Goal: Information Seeking & Learning: Learn about a topic

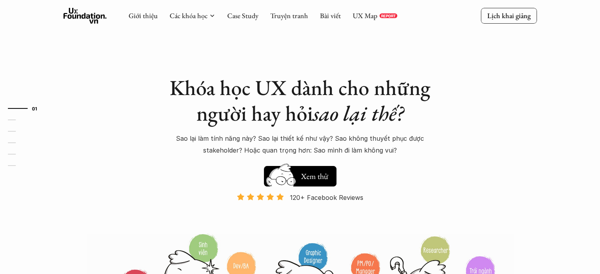
scroll to position [39, 0]
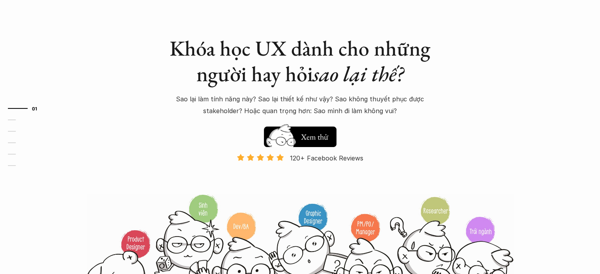
drag, startPoint x: 290, startPoint y: 67, endPoint x: 315, endPoint y: 91, distance: 34.3
click at [315, 91] on div "Khóa học UX dành cho những người hay hỏi sao lại thế? Sao lại làm tính năng này…" at bounding box center [300, 75] width 276 height 81
drag, startPoint x: 270, startPoint y: 52, endPoint x: 319, endPoint y: 106, distance: 73.4
click at [319, 106] on div "Khóa học UX dành cho những người hay hỏi sao lại thế? Sao lại làm tính năng này…" at bounding box center [300, 75] width 276 height 81
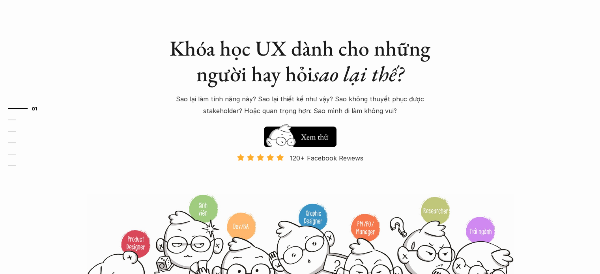
click at [319, 106] on p "Sao lại làm tính năng này? Sao lại thiết kế như vậy? Sao không thuyết phục được…" at bounding box center [300, 105] width 268 height 24
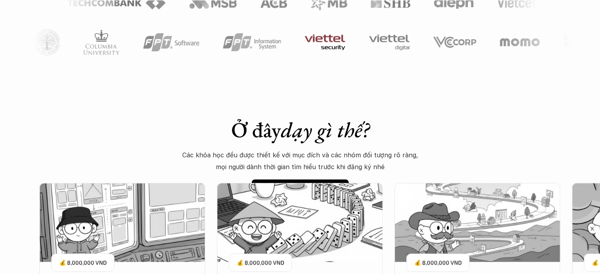
scroll to position [552, 0]
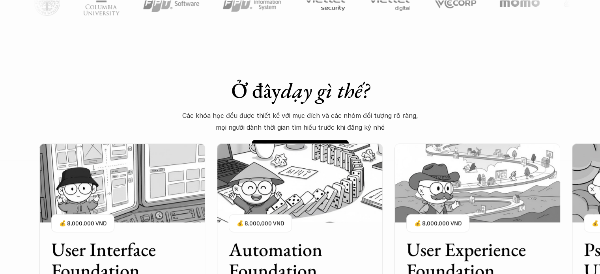
drag, startPoint x: 284, startPoint y: 116, endPoint x: 289, endPoint y: 126, distance: 10.9
click at [289, 126] on div "Ở đây dạy gì thế? Các khóa học đều được thiết kế với mục đích và các nhóm đối t…" at bounding box center [300, 119] width 276 height 83
click at [289, 126] on p "Các khóa học đều được thiết kế với mục đích và các nhóm đối tượng rõ ràng, mọi …" at bounding box center [300, 122] width 237 height 24
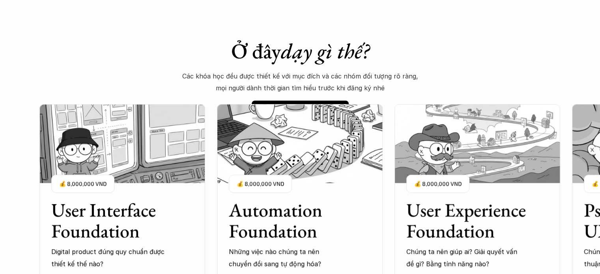
drag, startPoint x: 307, startPoint y: 80, endPoint x: 315, endPoint y: 88, distance: 11.7
click at [315, 88] on p "Các khóa học đều được thiết kế với mục đích và các nhóm đối tượng rõ ràng, mọi …" at bounding box center [300, 82] width 237 height 24
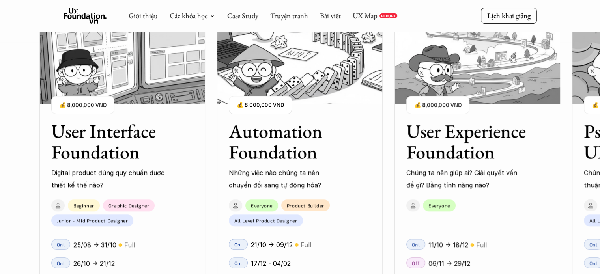
scroll to position [631, 0]
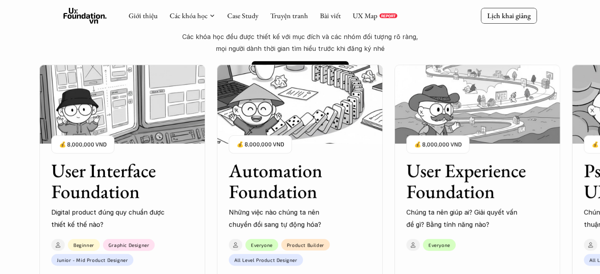
drag, startPoint x: 388, startPoint y: 145, endPoint x: 254, endPoint y: 157, distance: 135.0
click at [254, 157] on div "User Interface Foundation Digital product đúng quy chuẩn được thiết kế thế nào?…" at bounding box center [476, 219] width 875 height 274
click at [420, 47] on div "Ở đây dạy gì thế? Các khóa học đều được thiết kế với mục đích và các nhóm đối t…" at bounding box center [300, 40] width 276 height 83
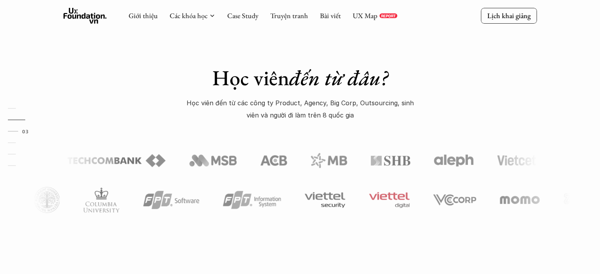
scroll to position [315, 0]
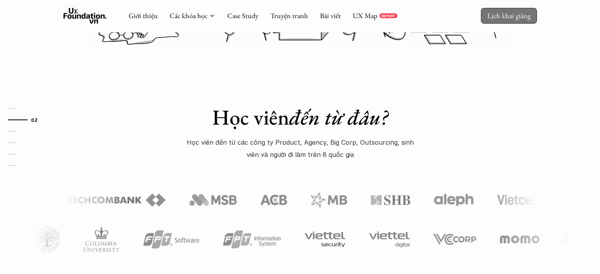
click at [498, 20] on p "Lịch khai giảng" at bounding box center [508, 15] width 43 height 9
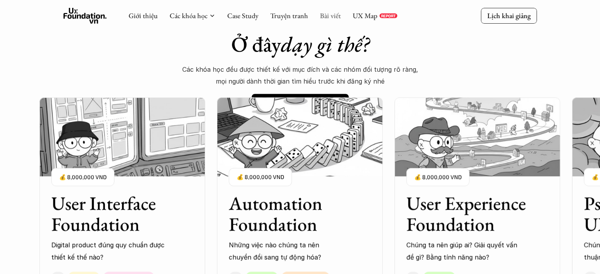
click at [332, 15] on link "Bài viết" at bounding box center [330, 15] width 21 height 9
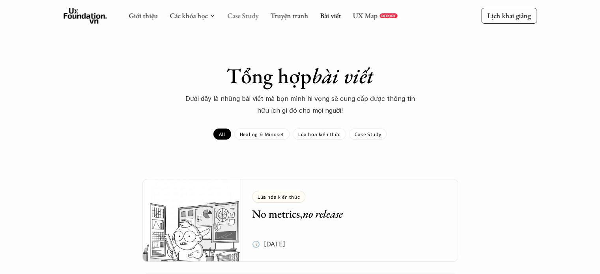
click at [247, 17] on link "Case Study" at bounding box center [242, 15] width 31 height 9
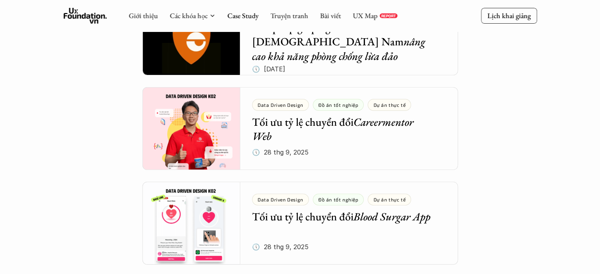
scroll to position [7, 0]
